Goal: Task Accomplishment & Management: Use online tool/utility

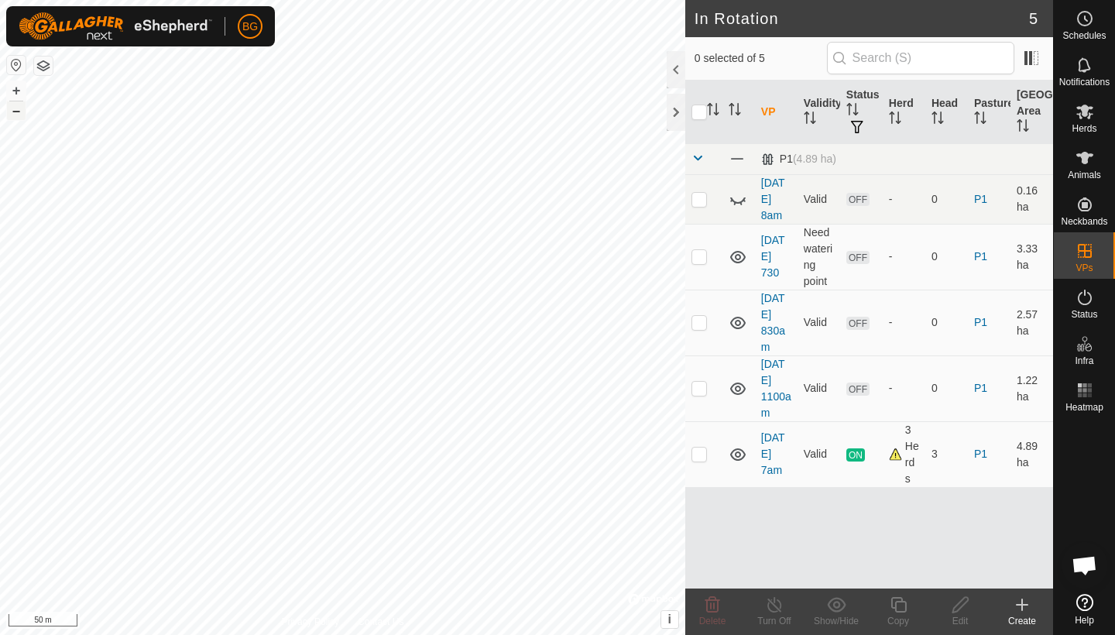
click at [21, 114] on button "–" at bounding box center [16, 110] width 19 height 19
click at [1023, 612] on icon at bounding box center [1021, 604] width 19 height 19
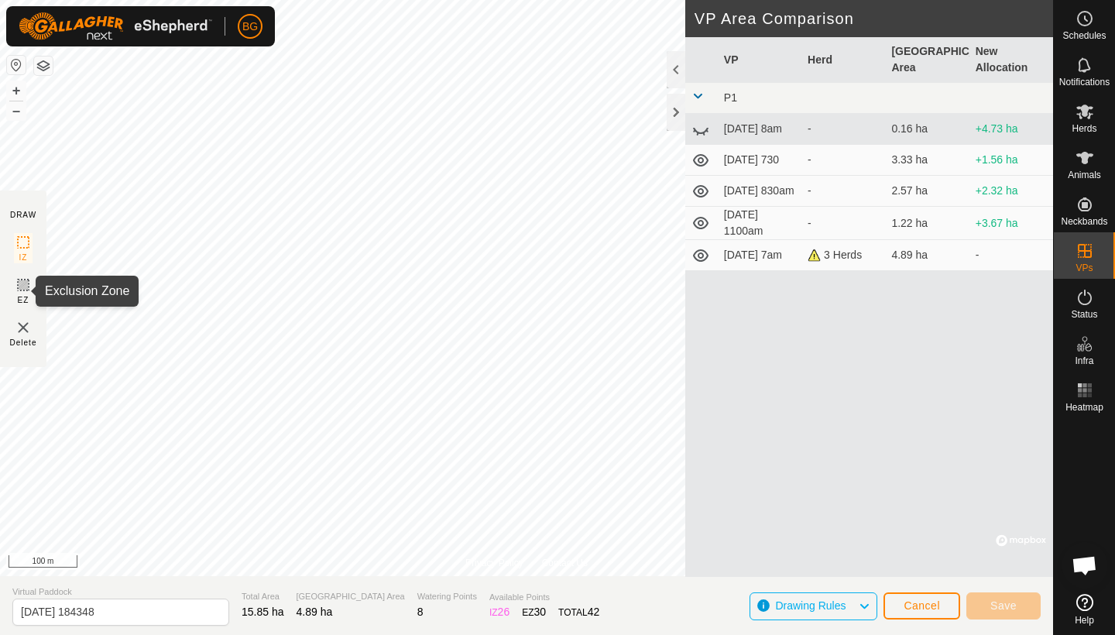
click at [28, 284] on icon at bounding box center [23, 284] width 9 height 9
click at [19, 97] on button "+" at bounding box center [16, 90] width 19 height 19
click at [16, 91] on button "+" at bounding box center [16, 90] width 19 height 19
click at [15, 92] on button "+" at bounding box center [16, 90] width 19 height 19
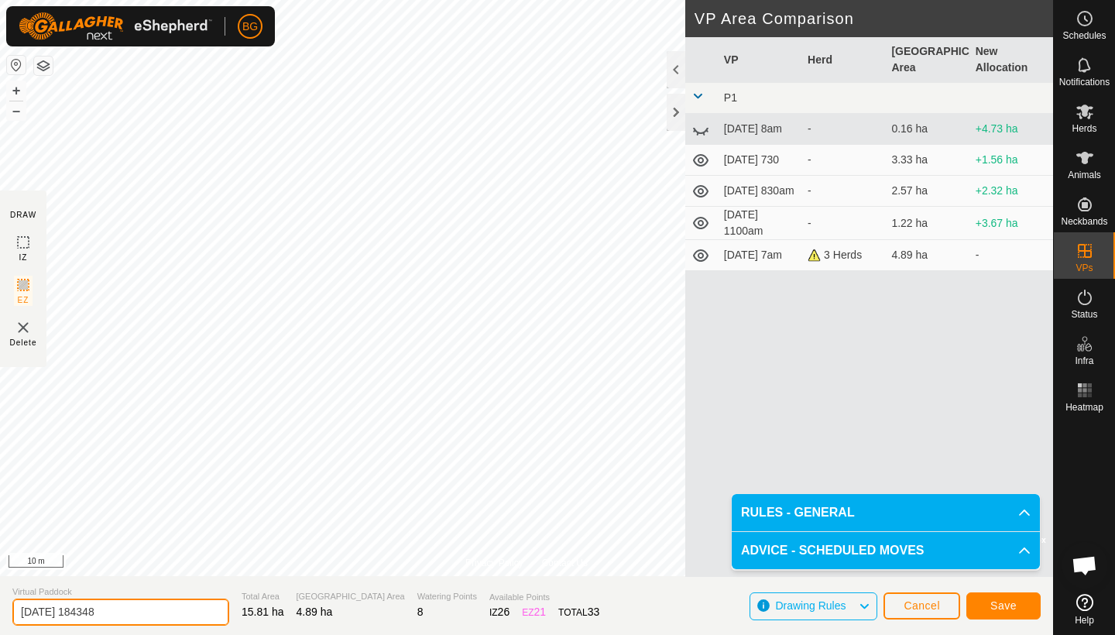
click at [122, 617] on input "[DATE] 184348" at bounding box center [120, 611] width 217 height 27
type input "[DATE] 645pm"
click at [1001, 603] on span "Save" at bounding box center [1003, 605] width 26 height 12
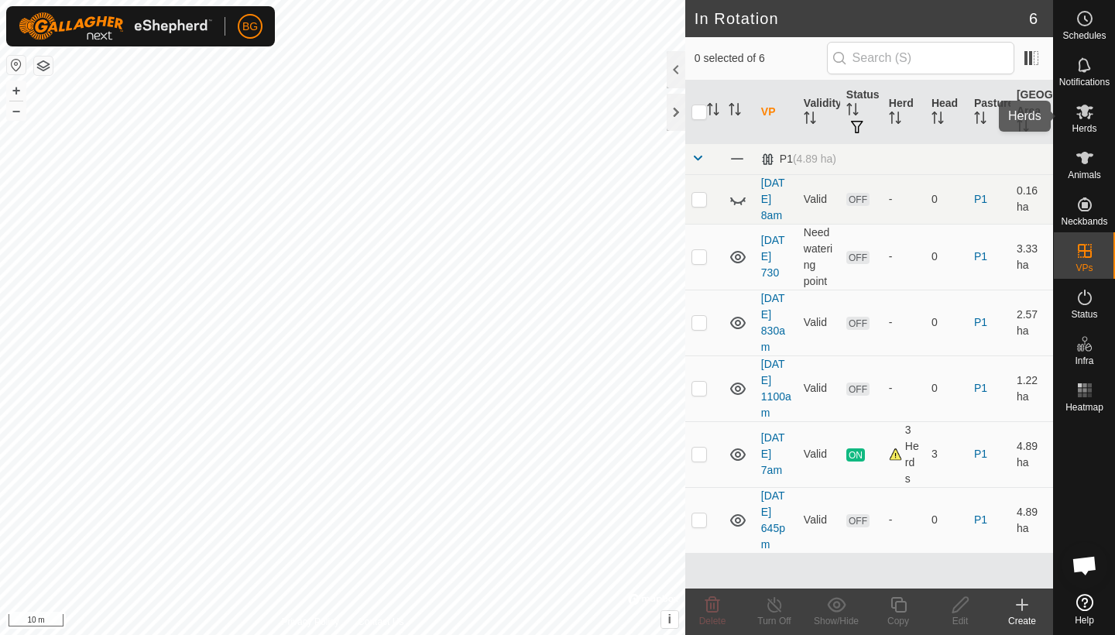
click at [1084, 127] on span "Herds" at bounding box center [1083, 128] width 25 height 9
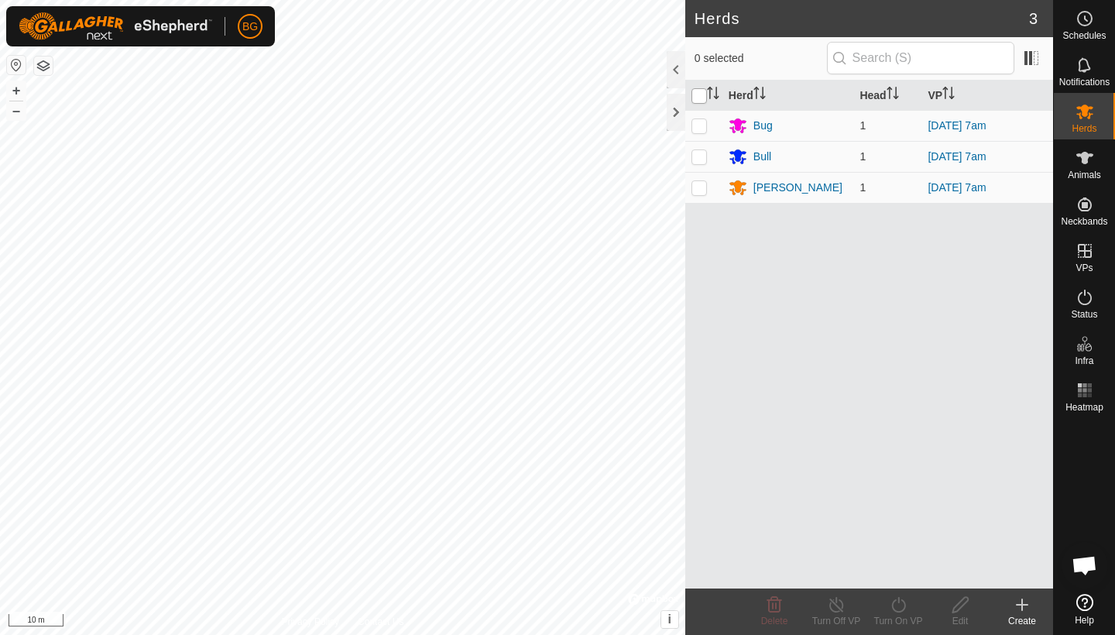
click at [701, 98] on input "checkbox" at bounding box center [698, 95] width 15 height 15
checkbox input "true"
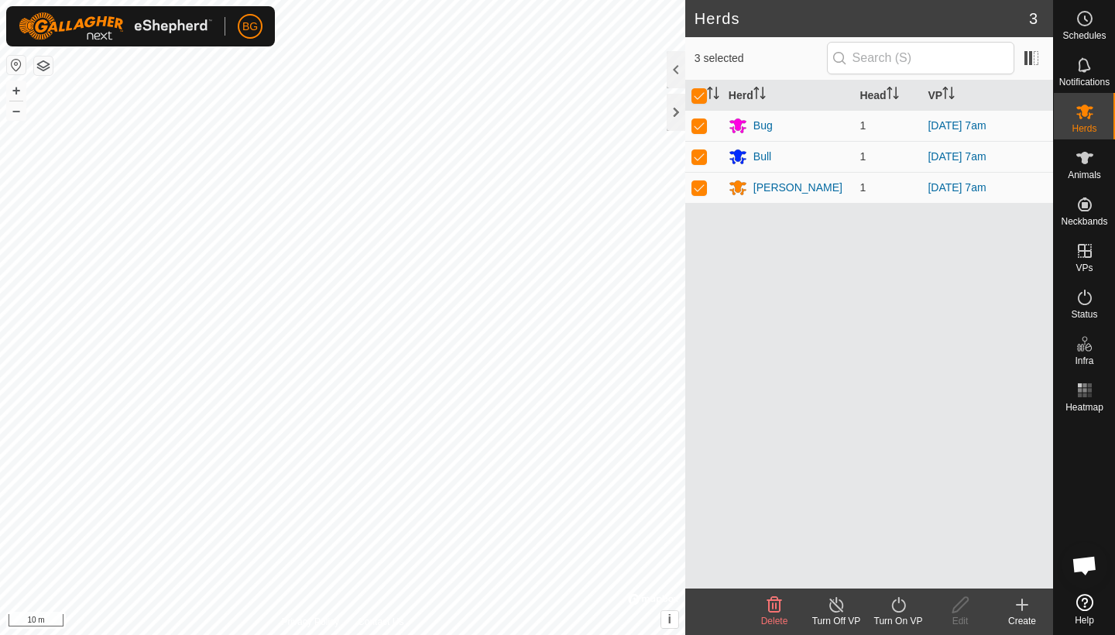
click at [899, 601] on icon at bounding box center [898, 604] width 14 height 15
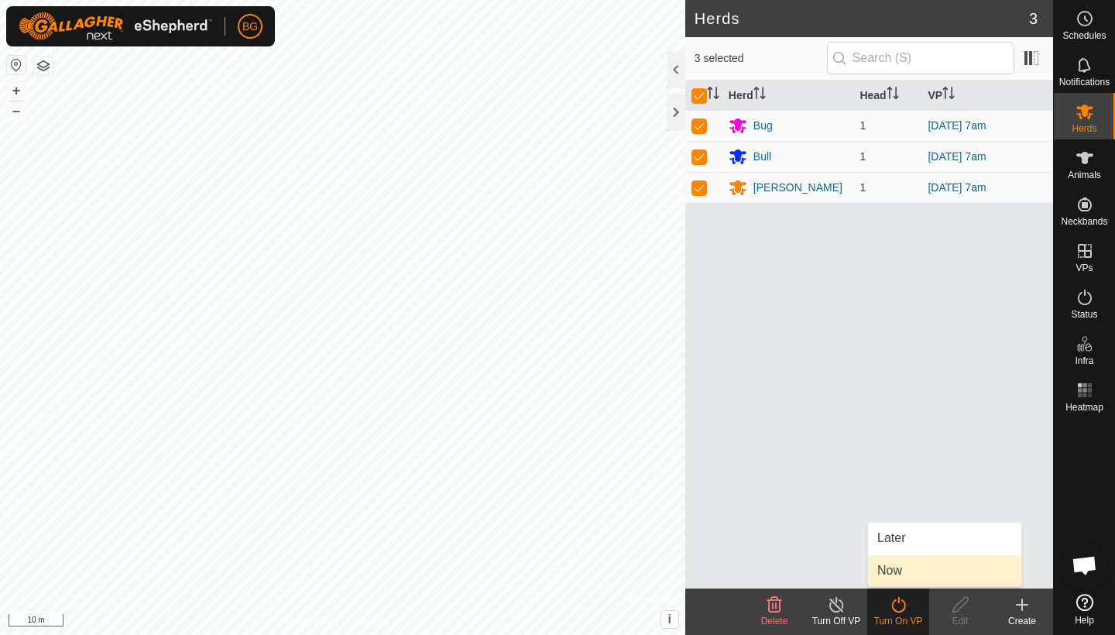
click at [895, 573] on link "Now" at bounding box center [944, 570] width 153 height 31
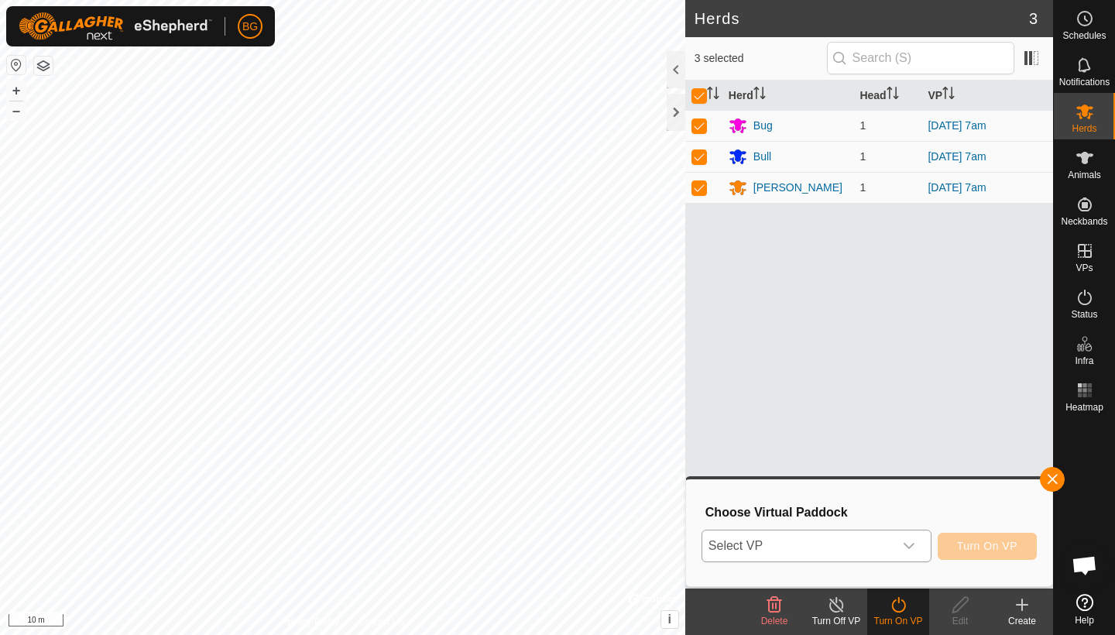
click at [917, 545] on div "dropdown trigger" at bounding box center [908, 545] width 31 height 31
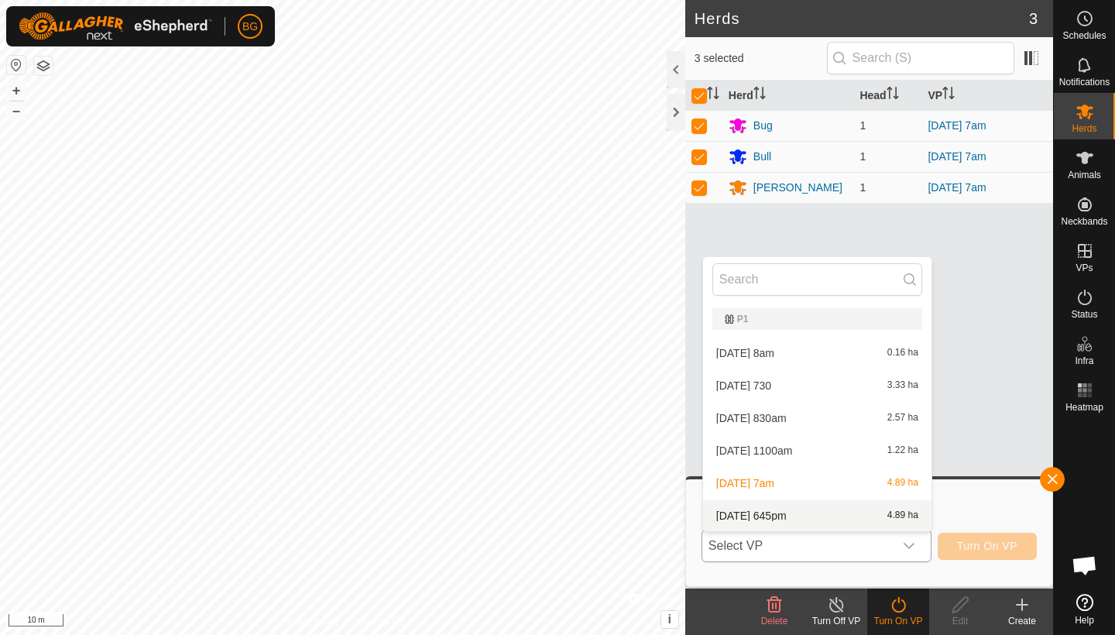
click at [827, 516] on li "[DATE] 645pm 4.89 ha" at bounding box center [817, 515] width 228 height 31
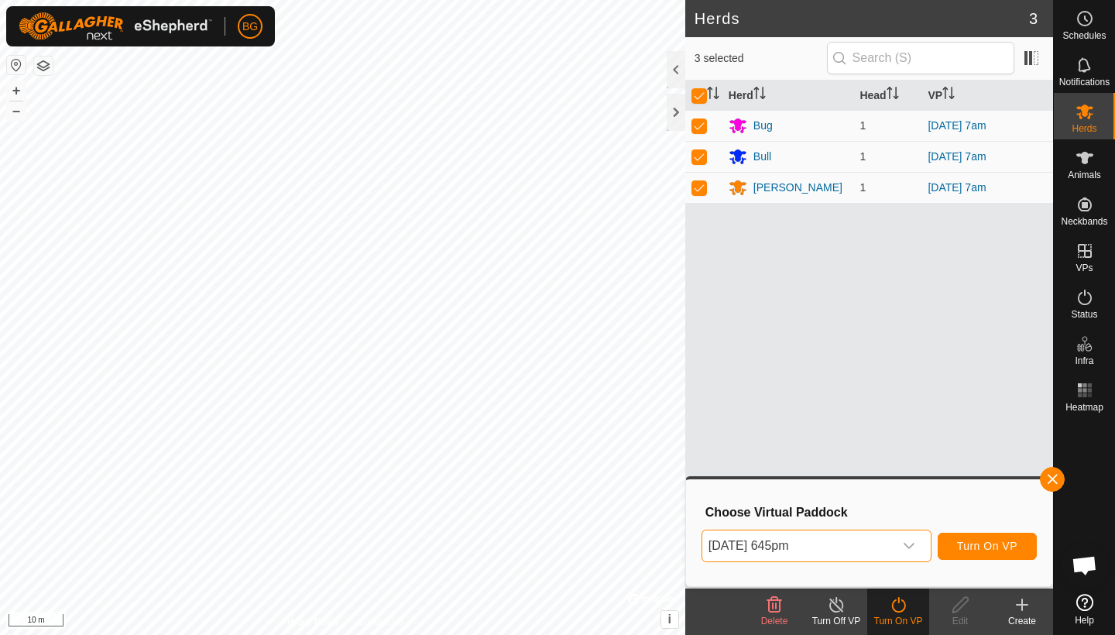
click at [1013, 549] on span "Turn On VP" at bounding box center [987, 546] width 60 height 12
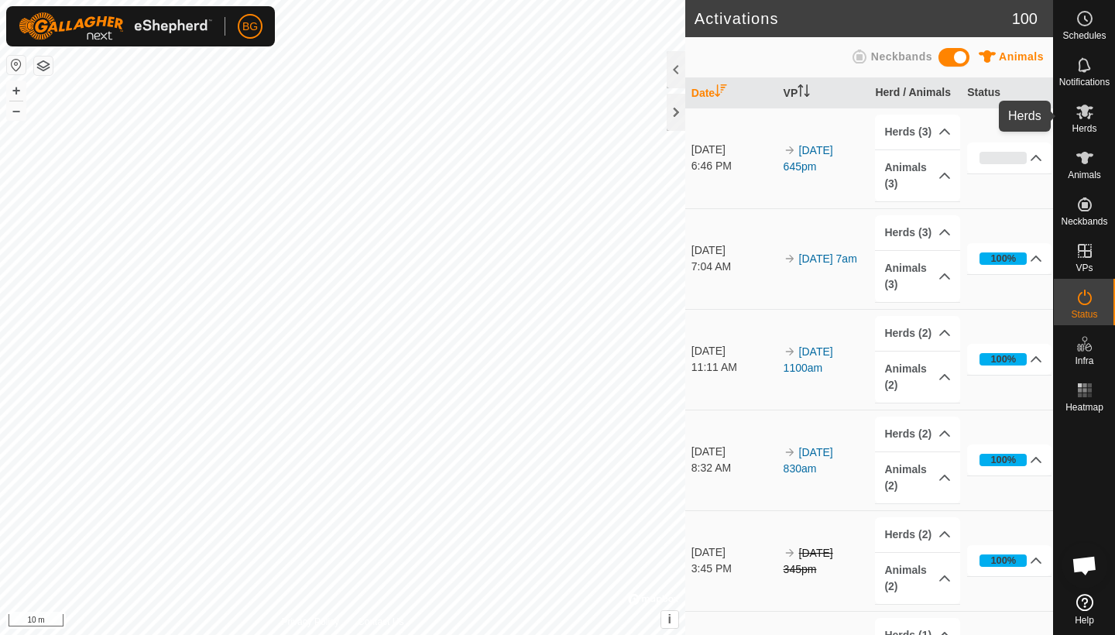
click at [1078, 118] on icon at bounding box center [1084, 111] width 19 height 19
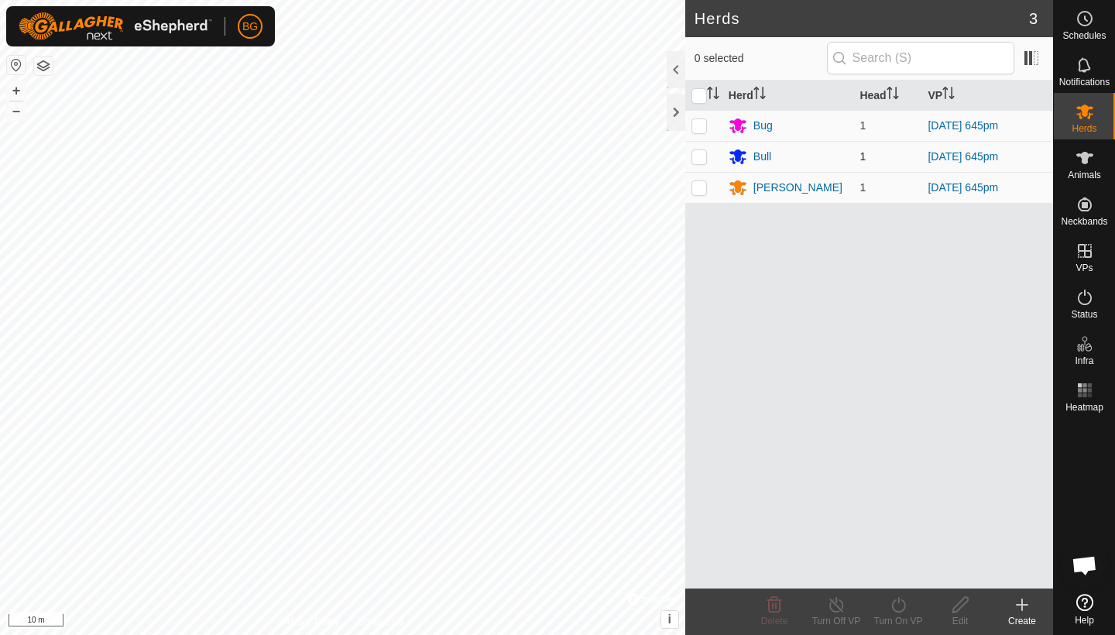
click at [701, 162] on p-checkbox at bounding box center [698, 156] width 15 height 12
checkbox input "true"
click at [700, 183] on p-checkbox at bounding box center [698, 187] width 15 height 12
checkbox input "true"
click at [889, 612] on icon at bounding box center [898, 604] width 19 height 19
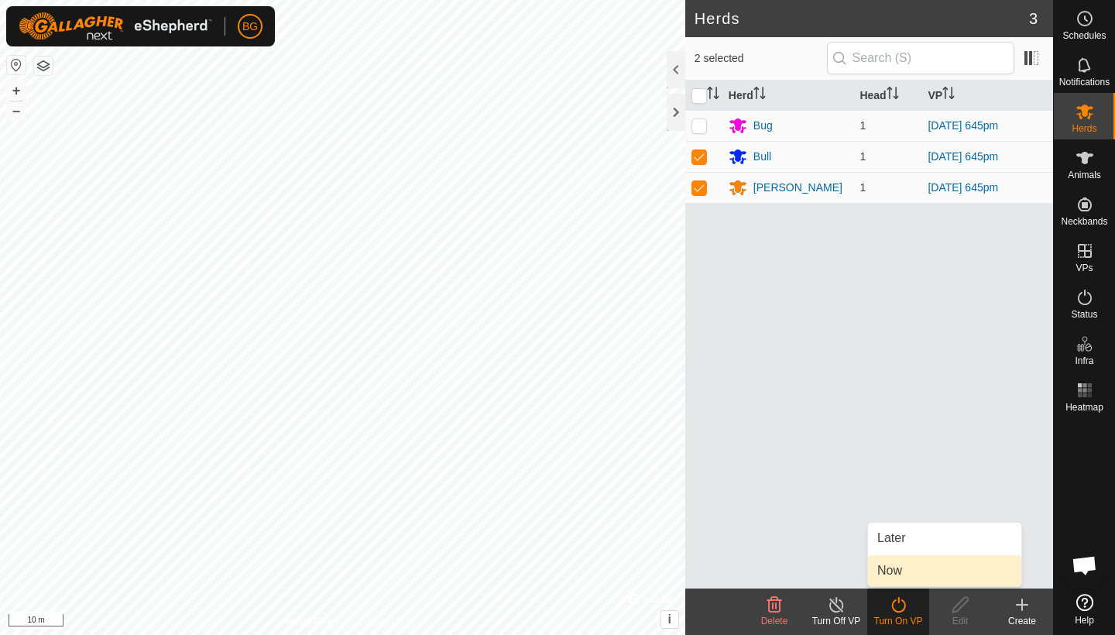
click at [903, 574] on link "Now" at bounding box center [944, 570] width 153 height 31
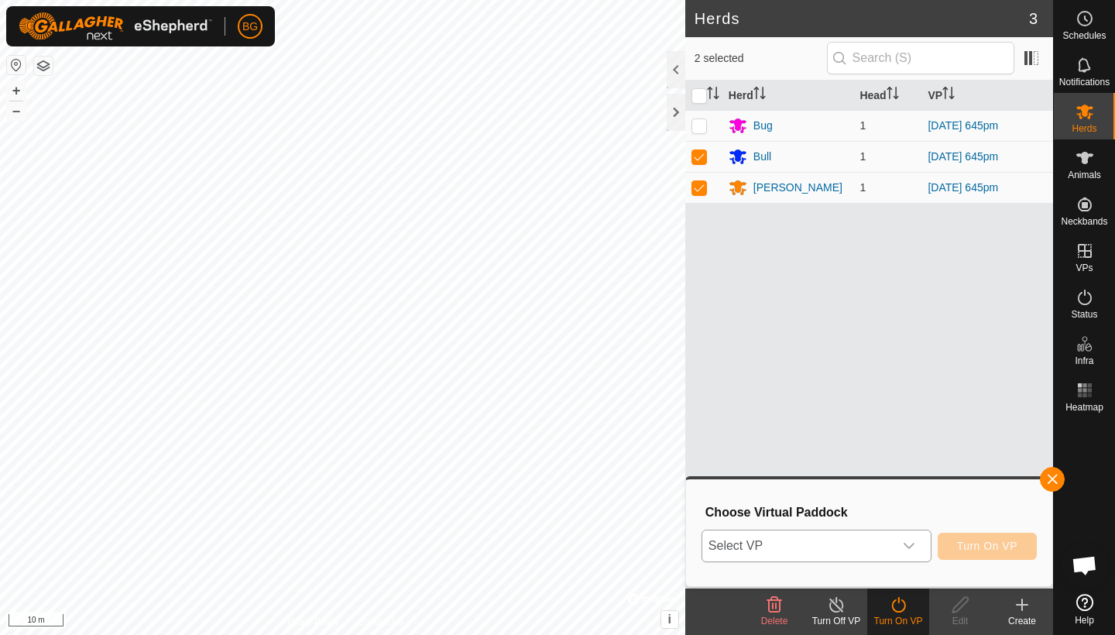
click at [910, 546] on icon "dropdown trigger" at bounding box center [908, 546] width 11 height 6
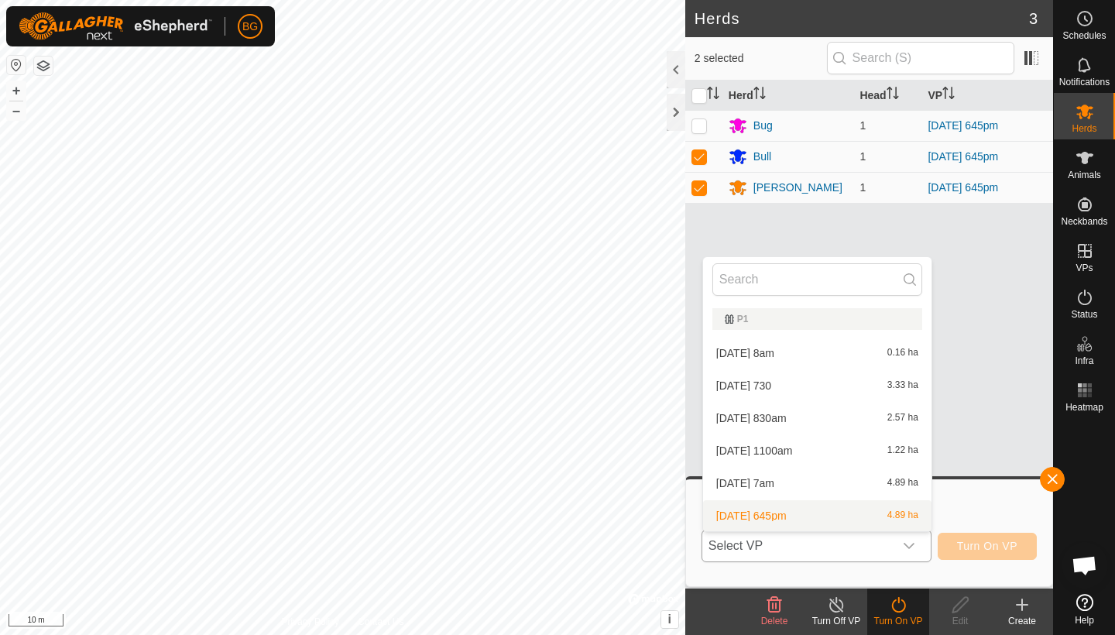
click at [831, 522] on li "[DATE] 645pm 4.89 ha" at bounding box center [817, 515] width 228 height 31
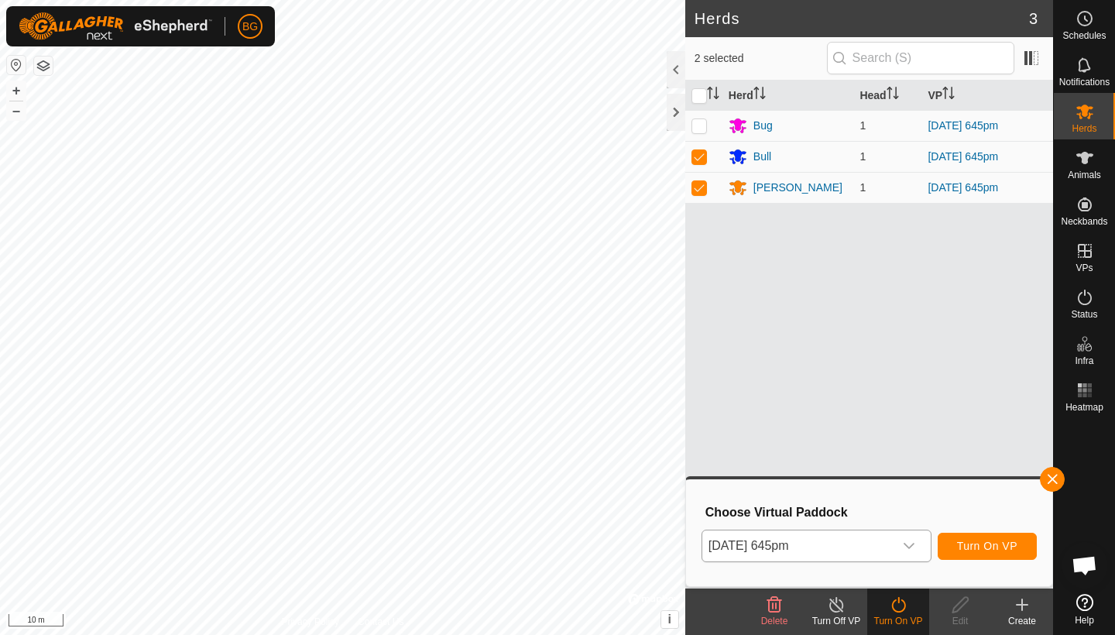
click at [977, 549] on span "Turn On VP" at bounding box center [987, 546] width 60 height 12
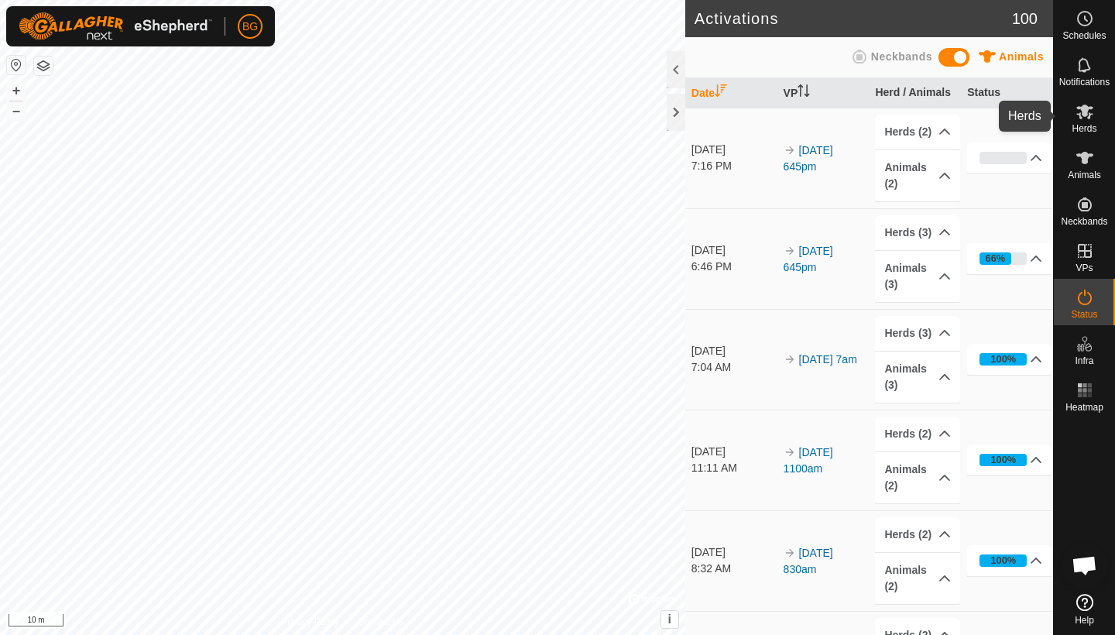
click at [1093, 118] on icon at bounding box center [1084, 111] width 19 height 19
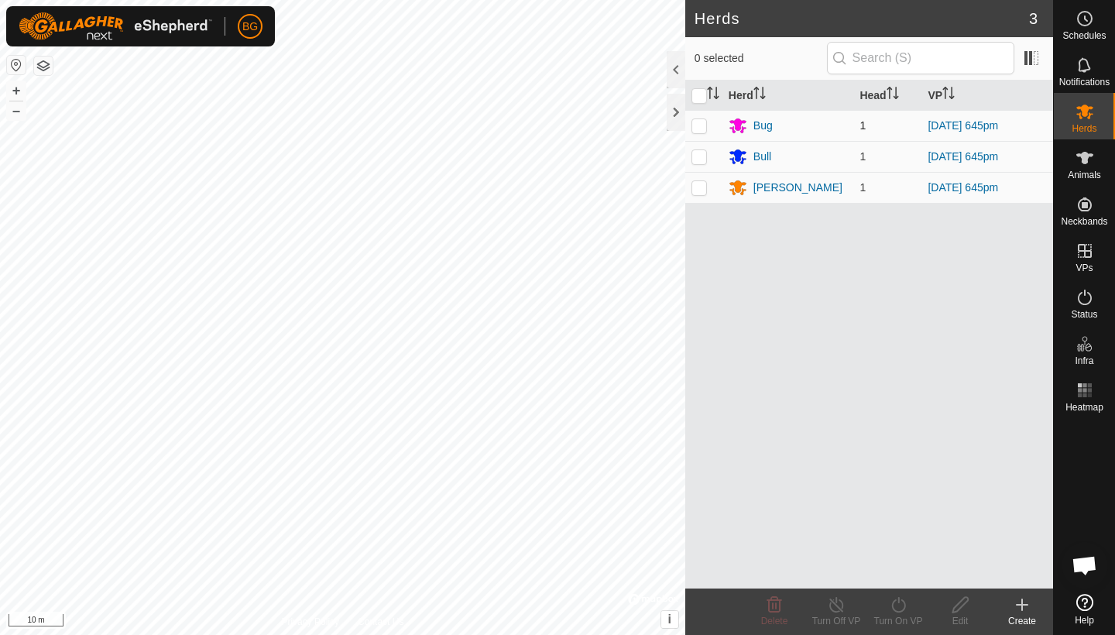
click at [700, 128] on p-checkbox at bounding box center [698, 125] width 15 height 12
checkbox input "true"
click at [889, 617] on div "Turn On VP" at bounding box center [898, 621] width 62 height 14
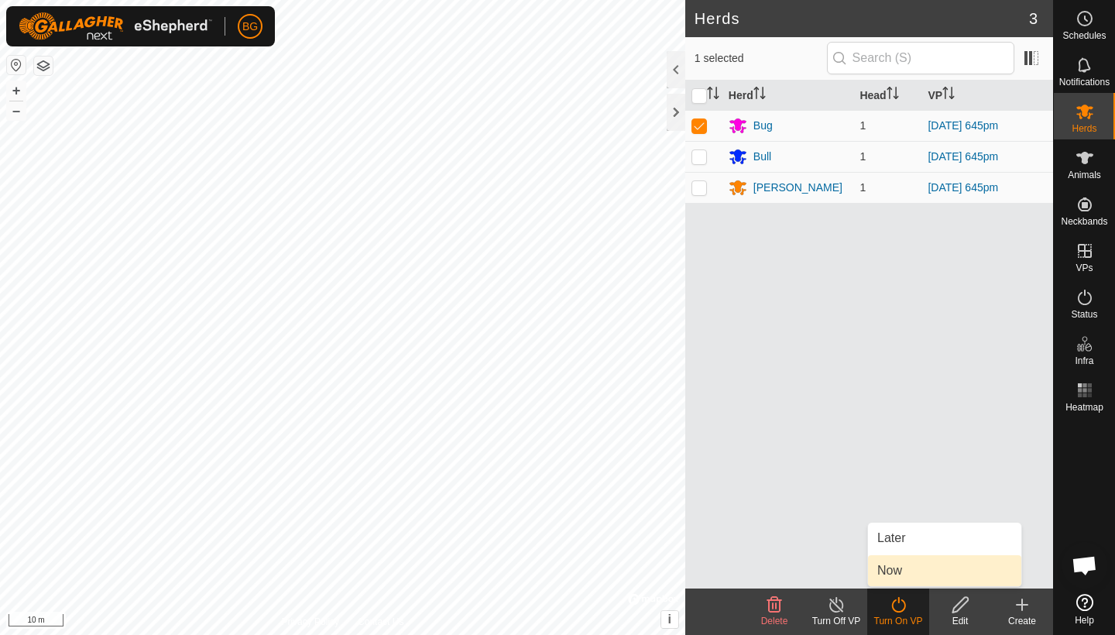
click at [899, 573] on link "Now" at bounding box center [944, 570] width 153 height 31
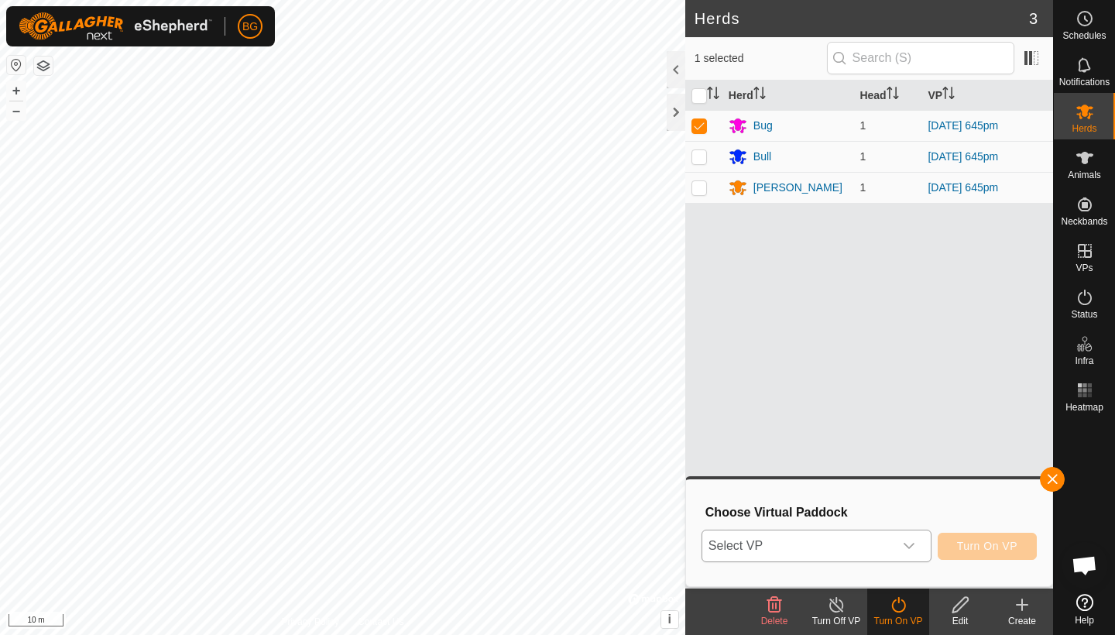
click at [906, 543] on icon "dropdown trigger" at bounding box center [909, 546] width 12 height 12
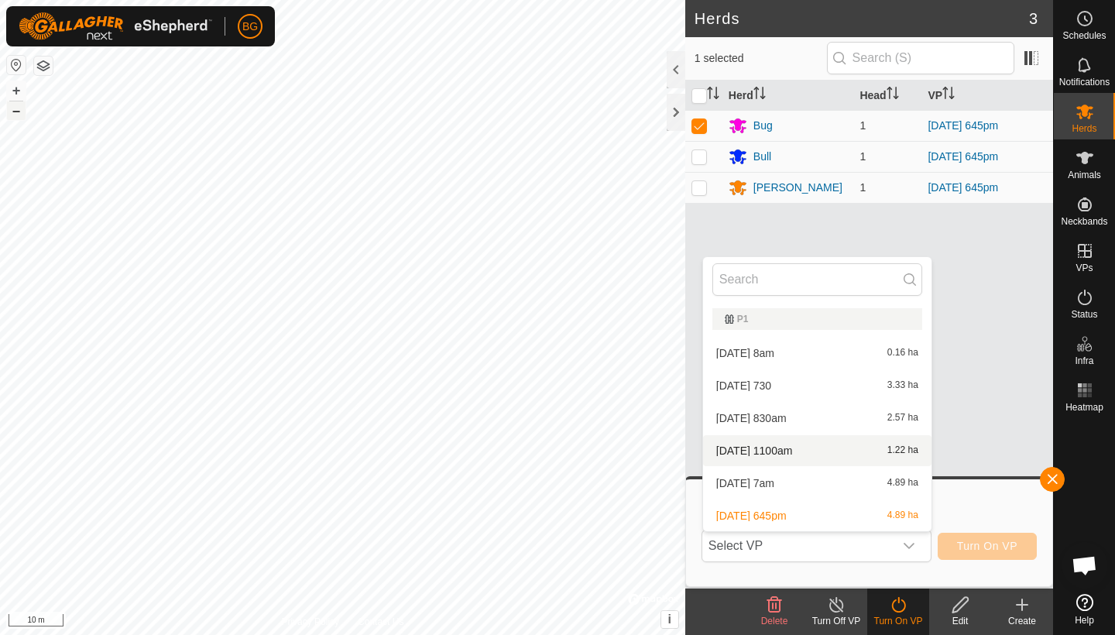
click at [19, 110] on button "–" at bounding box center [16, 110] width 19 height 19
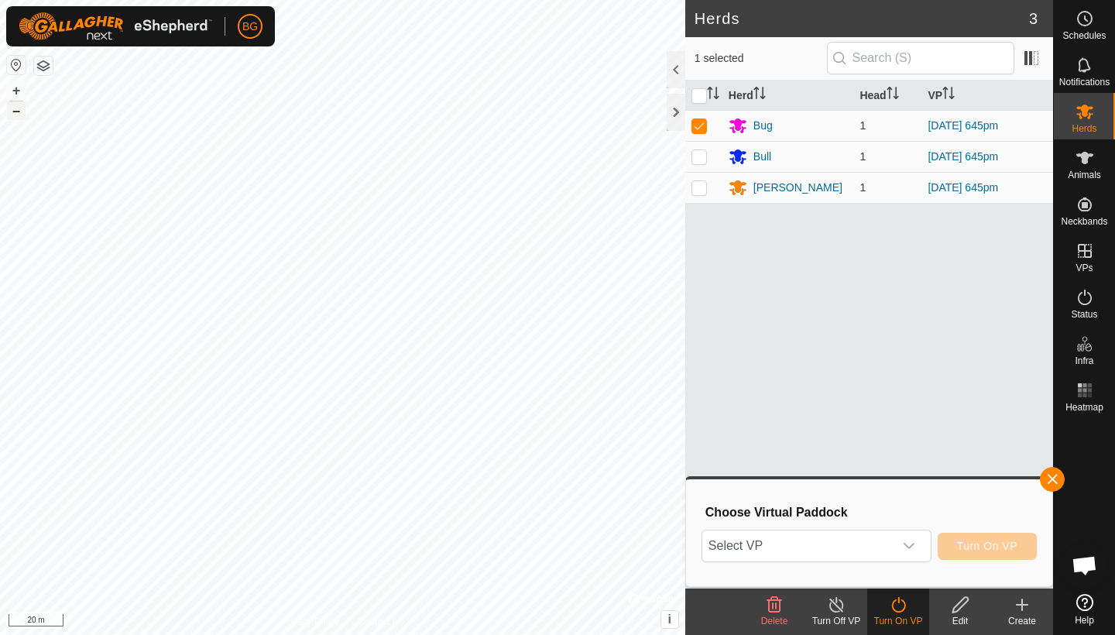
click at [19, 110] on button "–" at bounding box center [16, 110] width 19 height 19
click at [790, 550] on span "Select VP" at bounding box center [797, 545] width 191 height 31
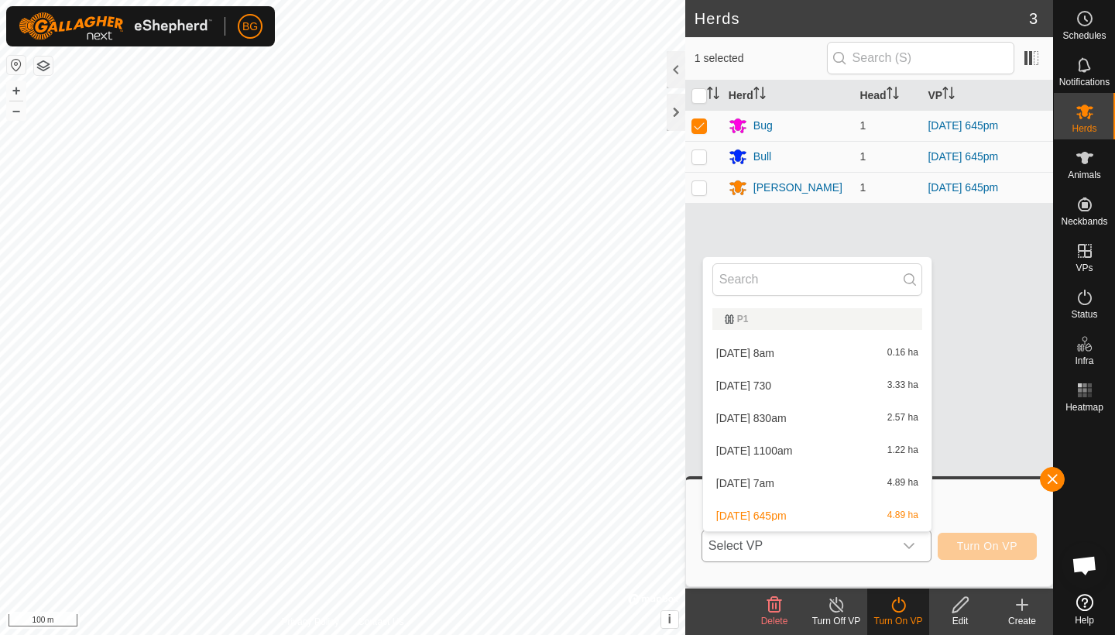
click at [800, 483] on li "[DATE] 7am 4.89 ha" at bounding box center [817, 483] width 228 height 31
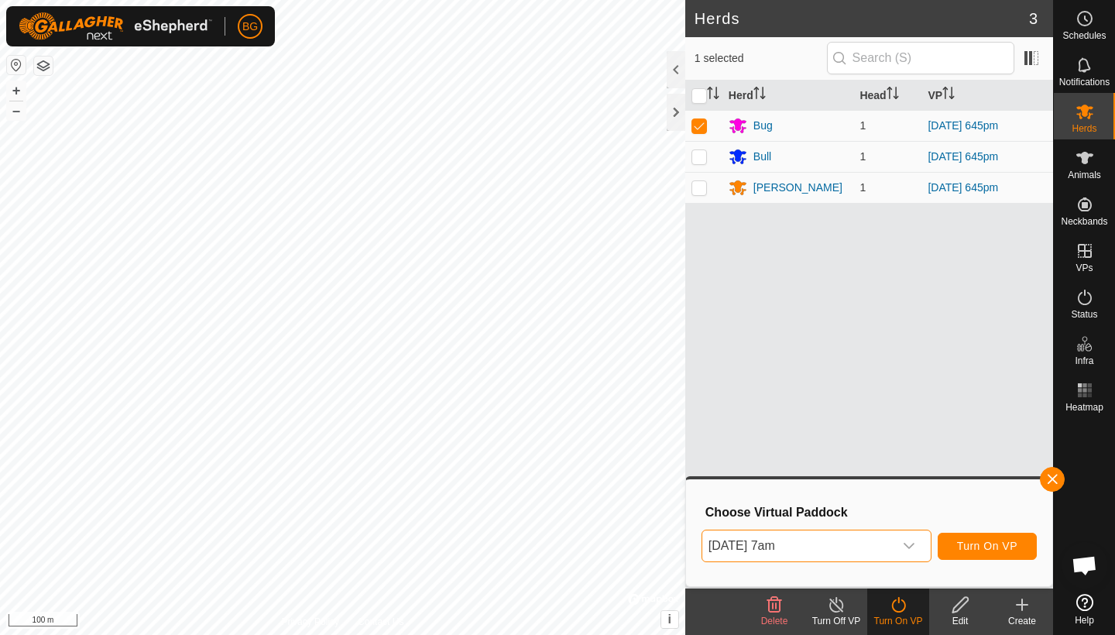
click at [986, 546] on span "Turn On VP" at bounding box center [987, 546] width 60 height 12
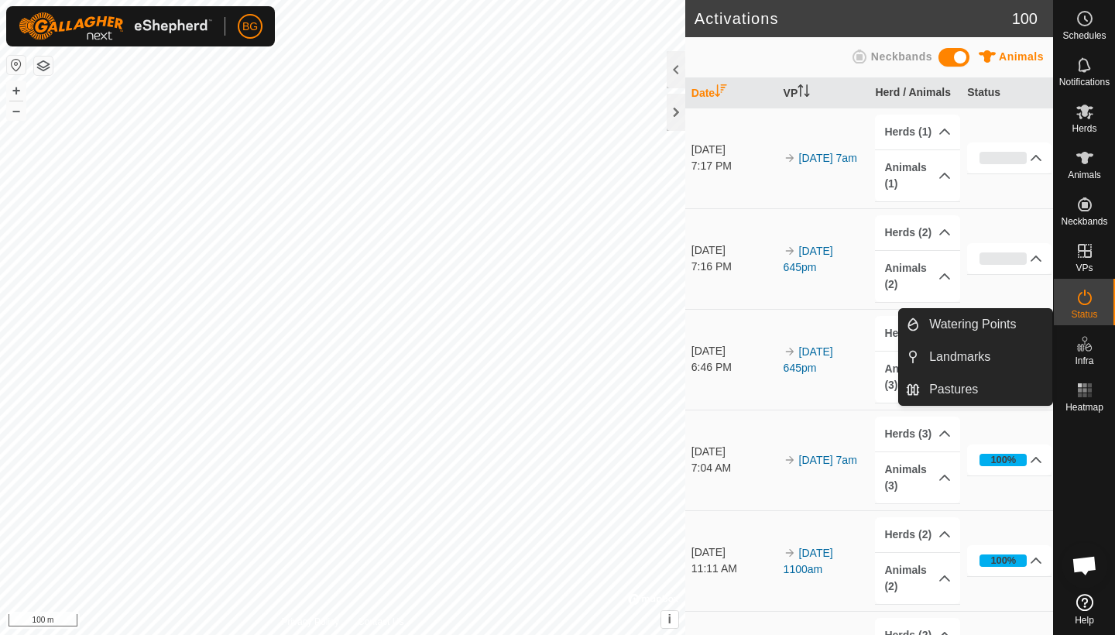
click at [1081, 348] on icon at bounding box center [1084, 343] width 19 height 19
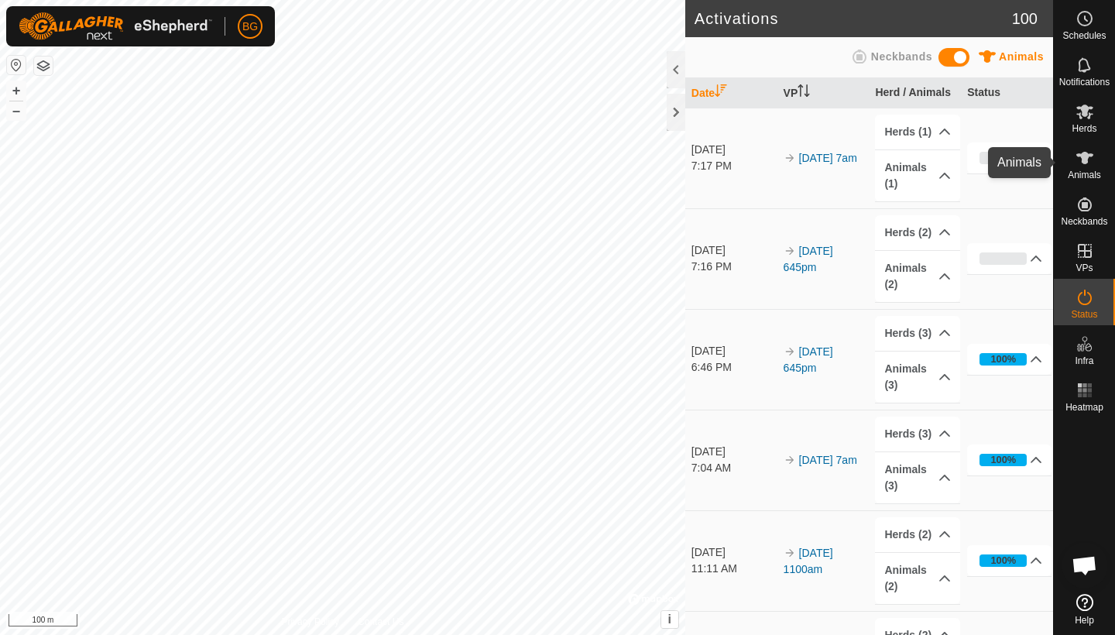
click at [1084, 161] on icon at bounding box center [1084, 158] width 17 height 12
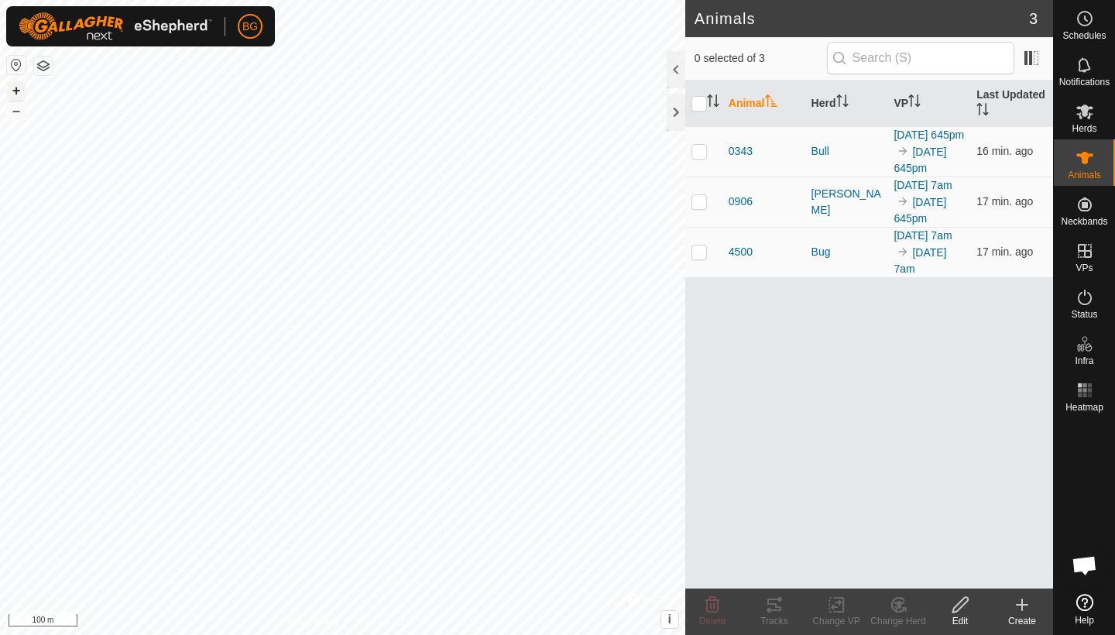
click at [17, 90] on button "+" at bounding box center [16, 90] width 19 height 19
click at [704, 258] on p-checkbox at bounding box center [698, 251] width 15 height 12
checkbox input "true"
click at [776, 617] on div "Tracks" at bounding box center [774, 621] width 62 height 14
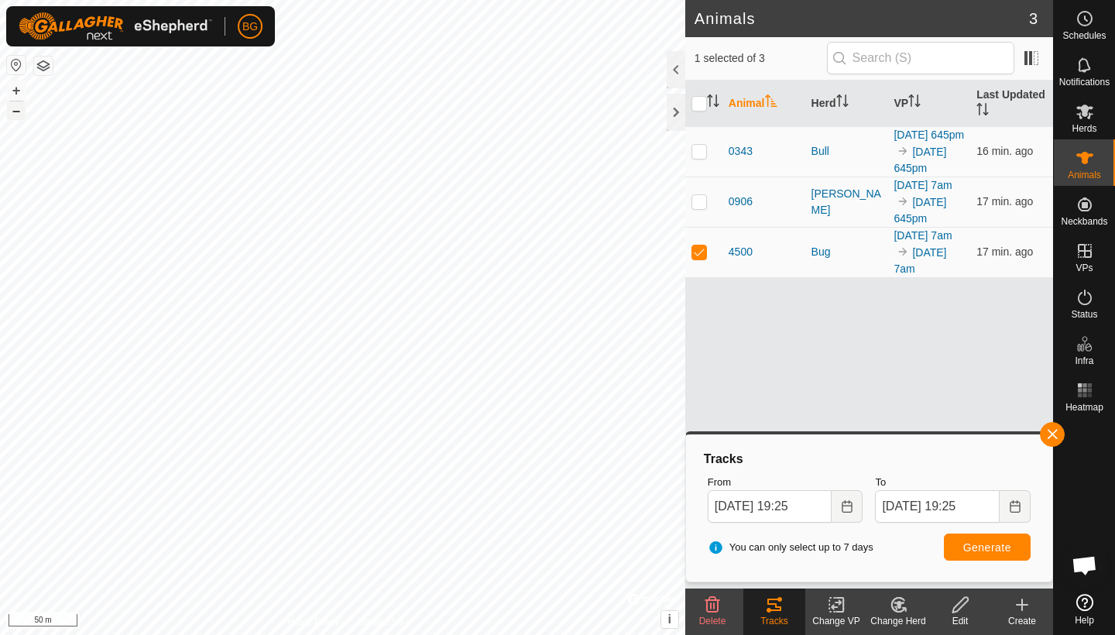
click at [14, 114] on button "–" at bounding box center [16, 110] width 19 height 19
click at [698, 207] on p-checkbox at bounding box center [698, 201] width 15 height 12
checkbox input "false"
click at [699, 157] on p-checkbox at bounding box center [698, 151] width 15 height 12
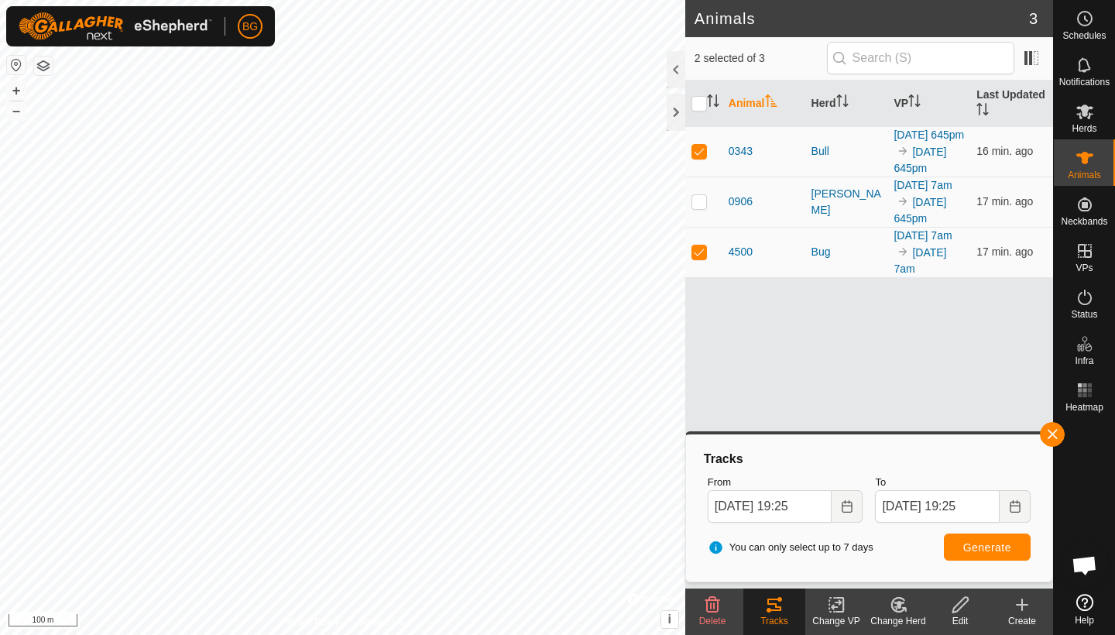
click at [979, 543] on span "Generate" at bounding box center [987, 547] width 48 height 12
click at [692, 154] on p-checkbox at bounding box center [698, 151] width 15 height 12
checkbox input "false"
click at [973, 546] on span "Generate" at bounding box center [987, 547] width 48 height 12
click at [698, 258] on p-checkbox at bounding box center [698, 251] width 15 height 12
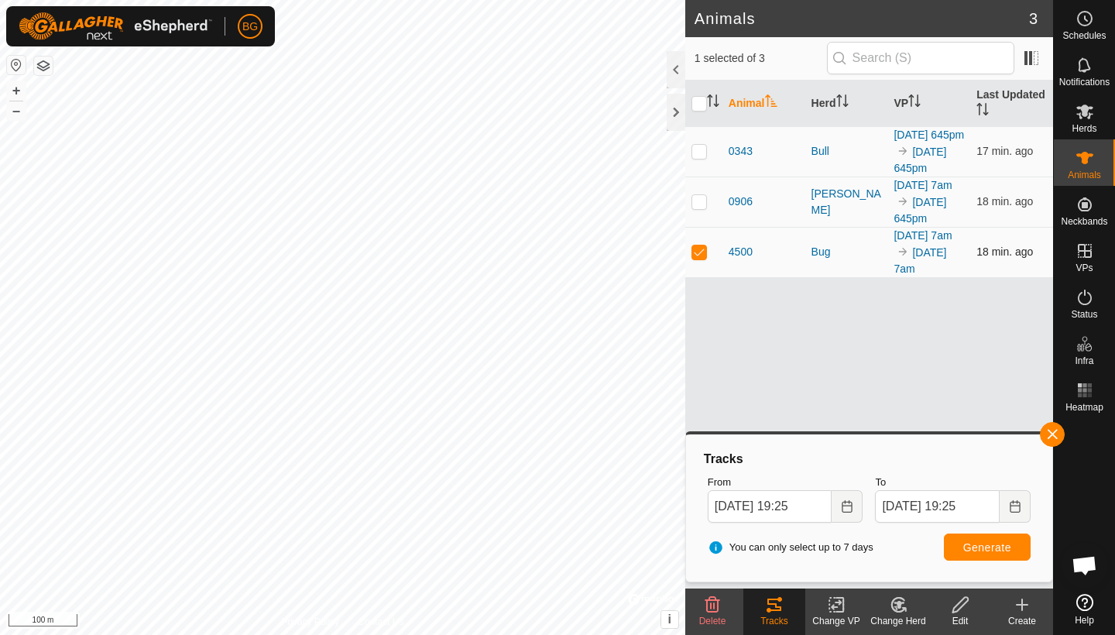
checkbox input "false"
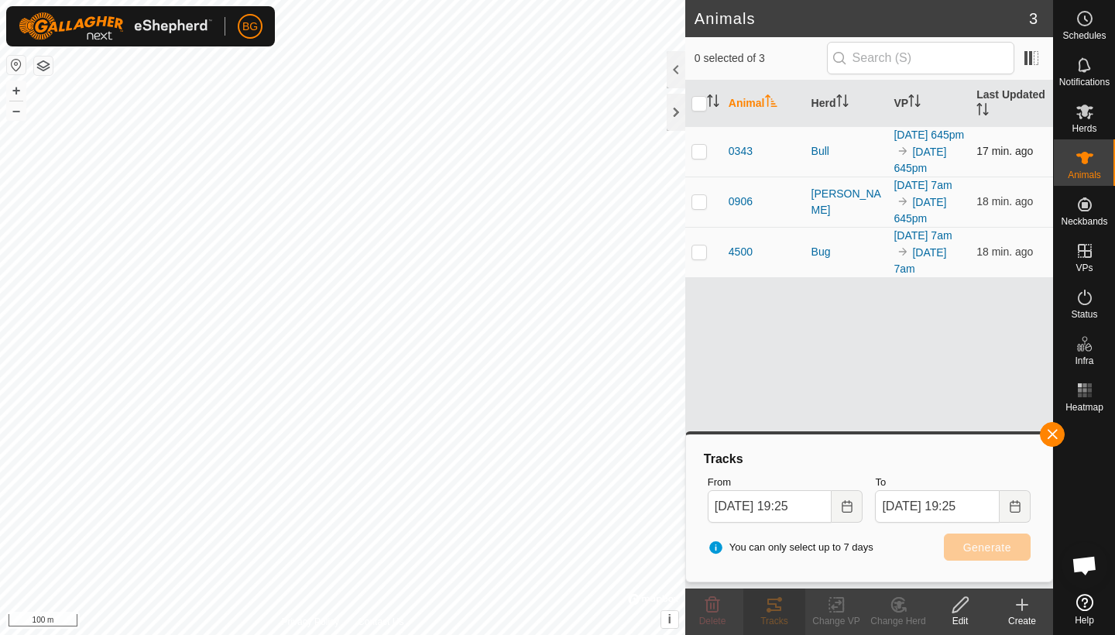
click at [699, 157] on p-checkbox at bounding box center [698, 151] width 15 height 12
checkbox input "true"
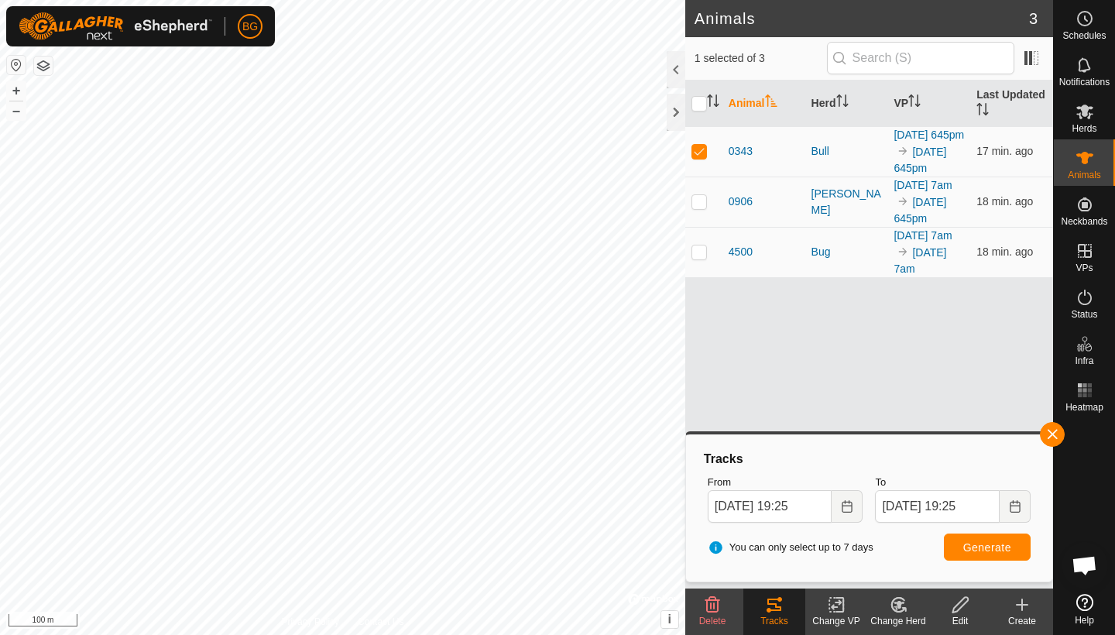
click at [996, 546] on span "Generate" at bounding box center [987, 547] width 48 height 12
click at [699, 207] on p-checkbox at bounding box center [698, 201] width 15 height 12
checkbox input "true"
click at [965, 546] on span "Generate" at bounding box center [987, 547] width 48 height 12
click at [1052, 423] on button "button" at bounding box center [1052, 434] width 25 height 25
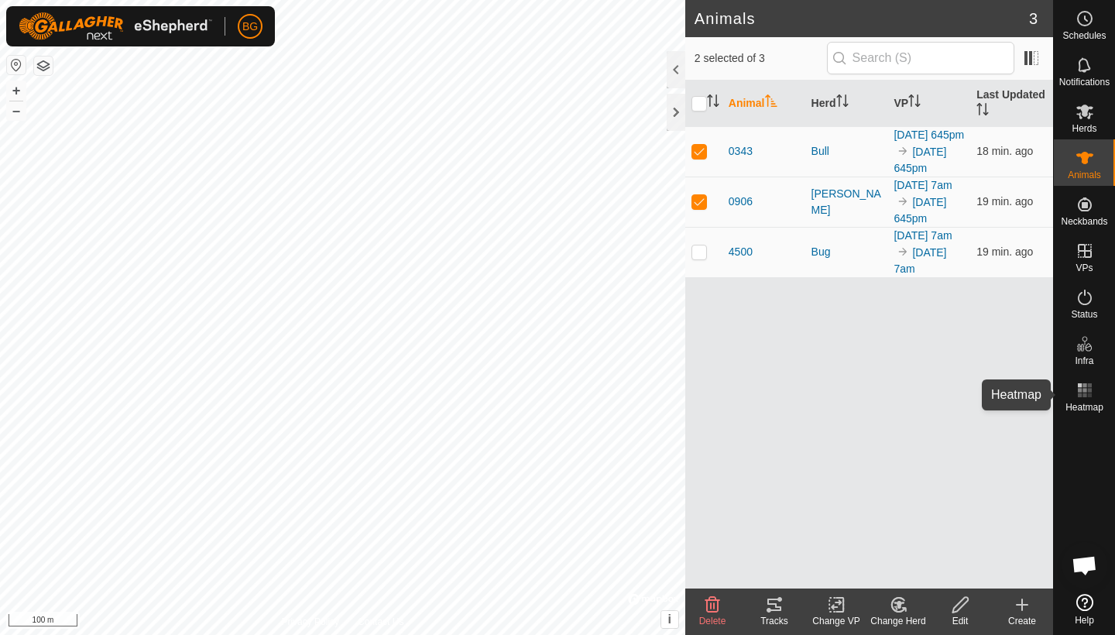
click at [1082, 406] on span "Heatmap" at bounding box center [1084, 407] width 38 height 9
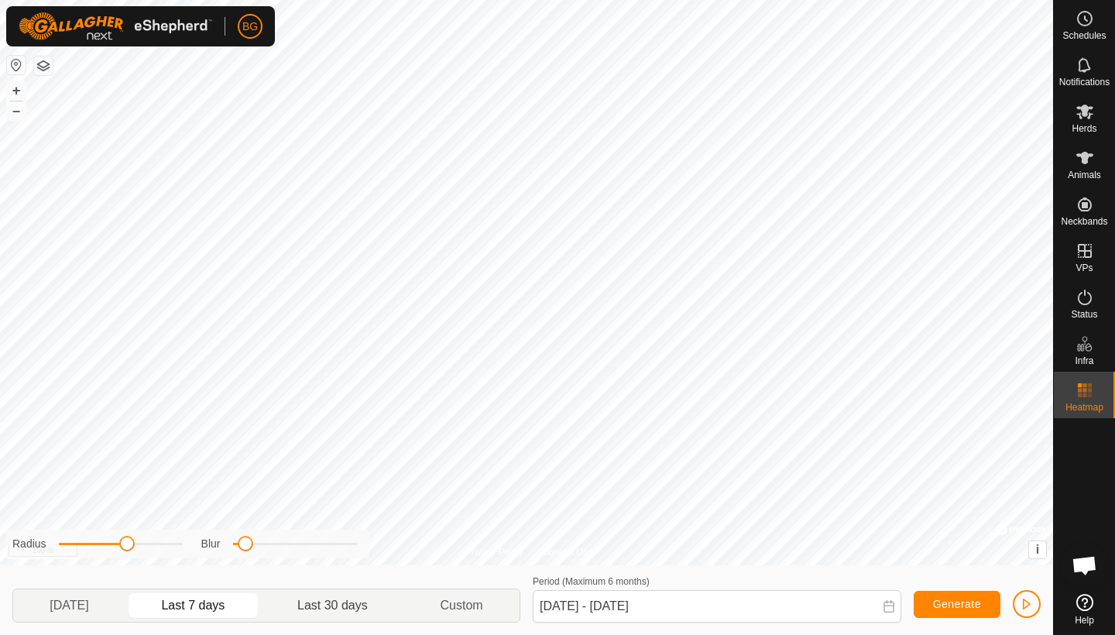
click at [339, 601] on p-togglebutton "Last 30 days" at bounding box center [333, 605] width 142 height 33
type input "[DATE] - [DATE]"
